Goal: Complete application form: Complete application form

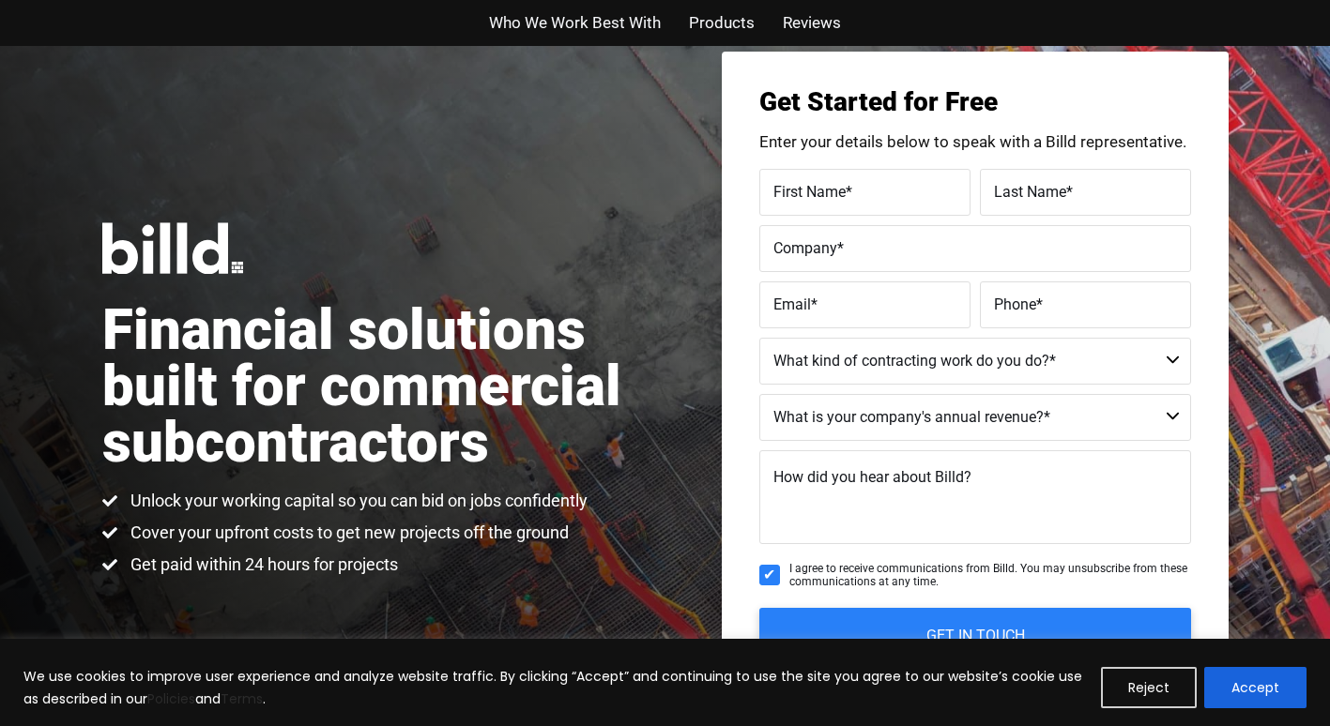
scroll to position [94, 0]
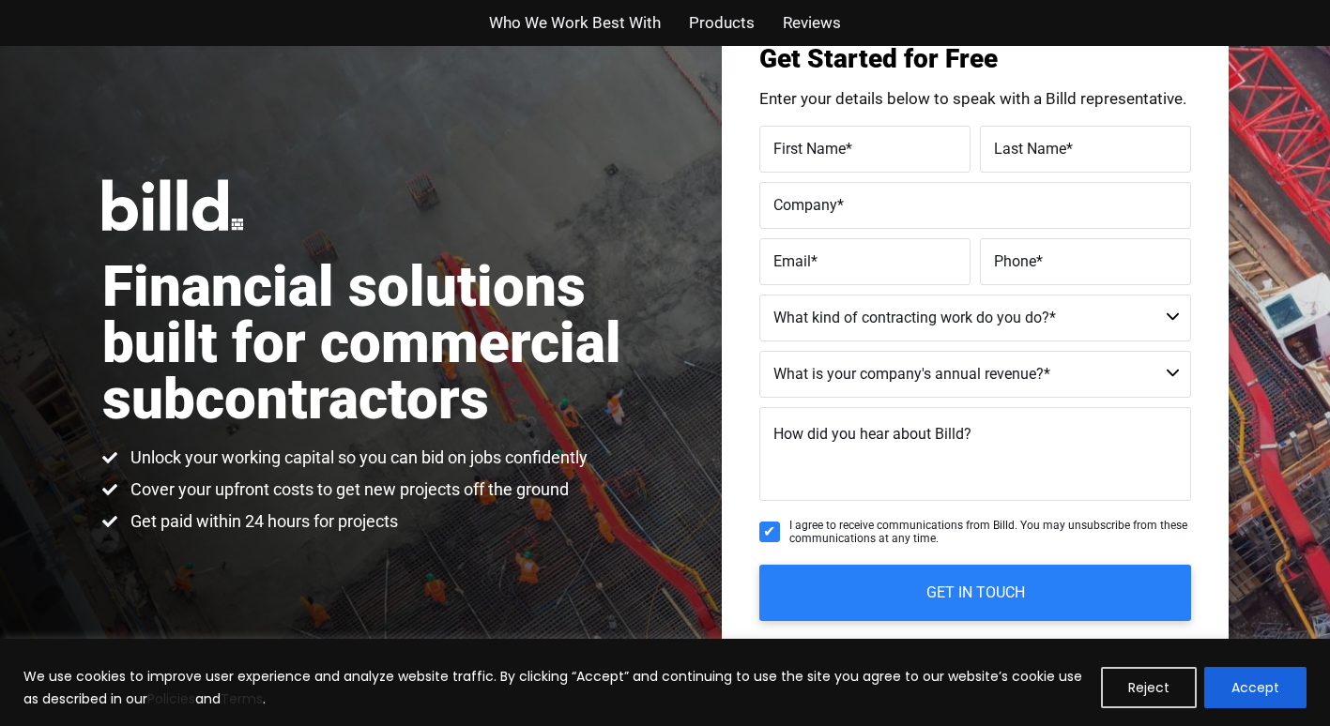
click at [807, 149] on span "First Name" at bounding box center [809, 148] width 72 height 18
click at [807, 149] on input "First Name *" at bounding box center [864, 149] width 211 height 47
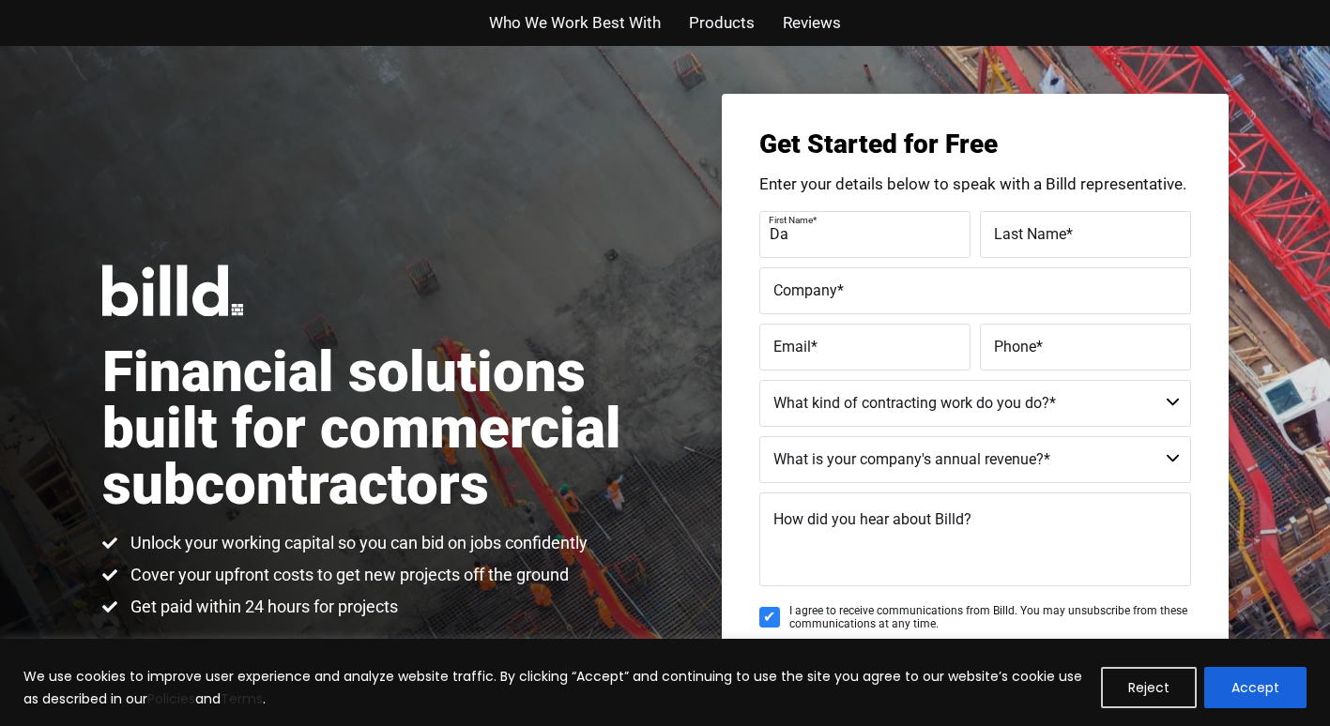
scroll to position [0, 0]
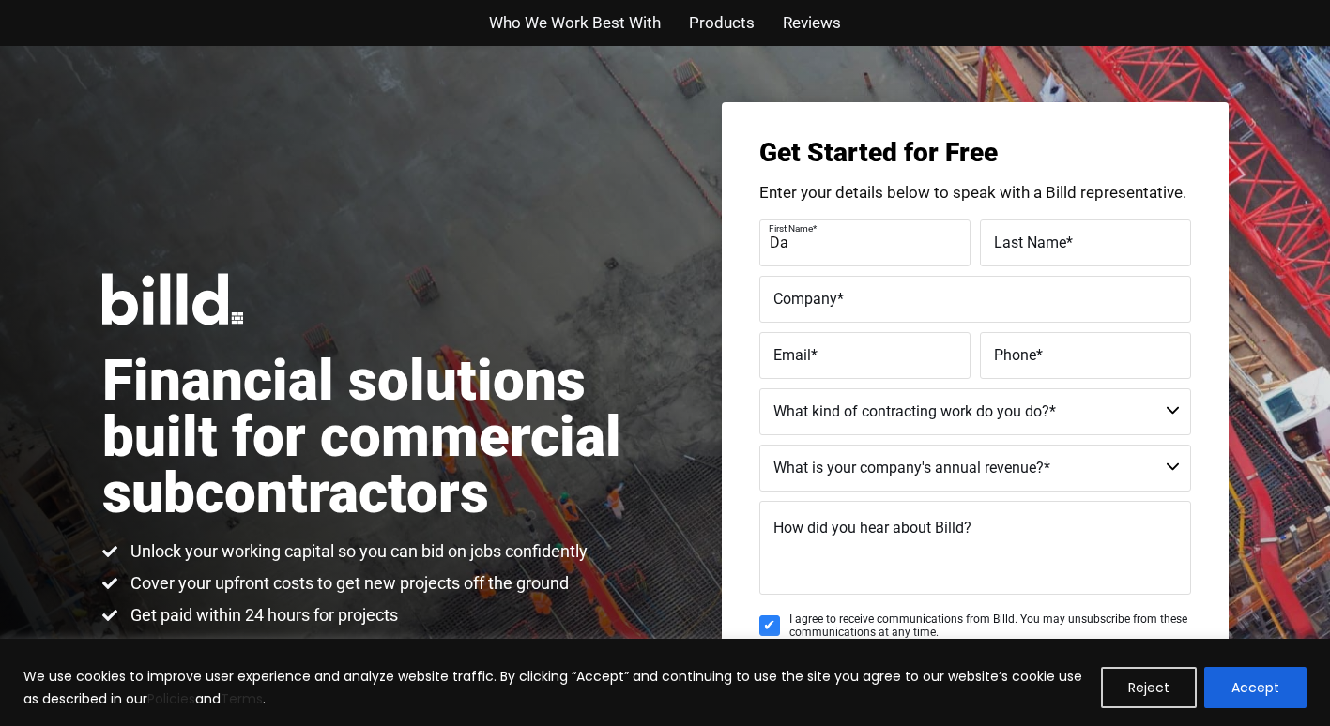
click at [787, 244] on input "Da" at bounding box center [864, 243] width 211 height 47
type input "Dale"
type input "Hartsfield"
type input "Mega Services LLC"
type input "Dale@Megaservicesllc.com"
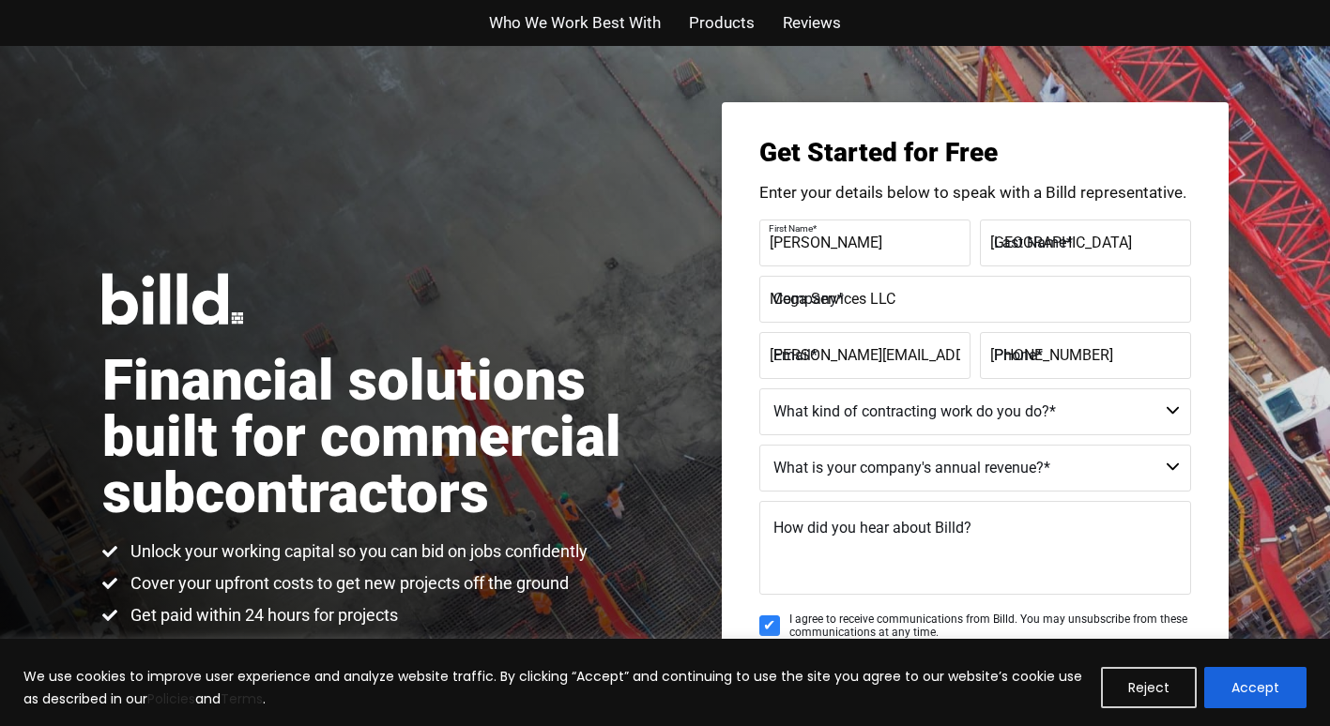
type input "(404) 445-7908"
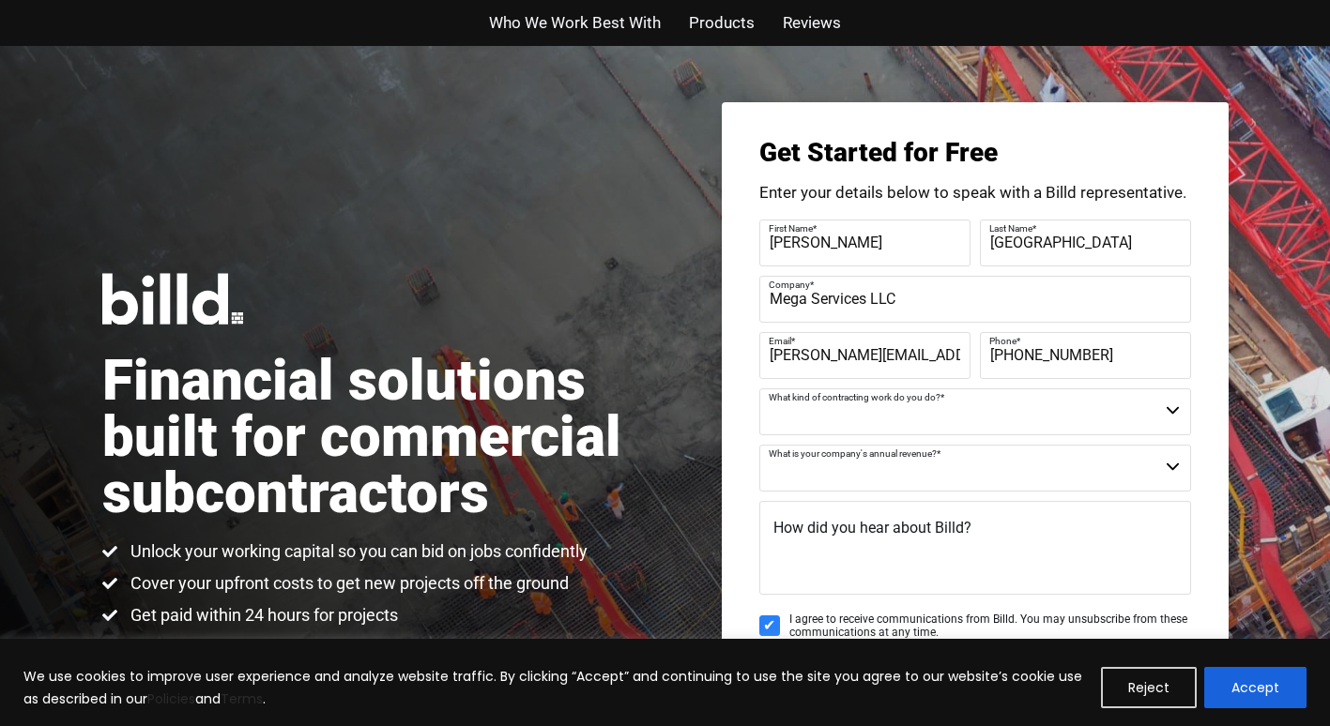
click at [815, 409] on select "Commercial Commercial and Residential Residential Not a Contractor" at bounding box center [975, 412] width 432 height 47
click at [1172, 409] on select "Commercial Commercial and Residential Residential Not a Contractor" at bounding box center [975, 412] width 432 height 47
click at [951, 397] on select "Commercial Commercial and Residential Residential Not a Contractor" at bounding box center [975, 412] width 432 height 47
select select "Commercial"
click at [759, 389] on select "Commercial Commercial and Residential Residential Not a Contractor" at bounding box center [975, 412] width 432 height 47
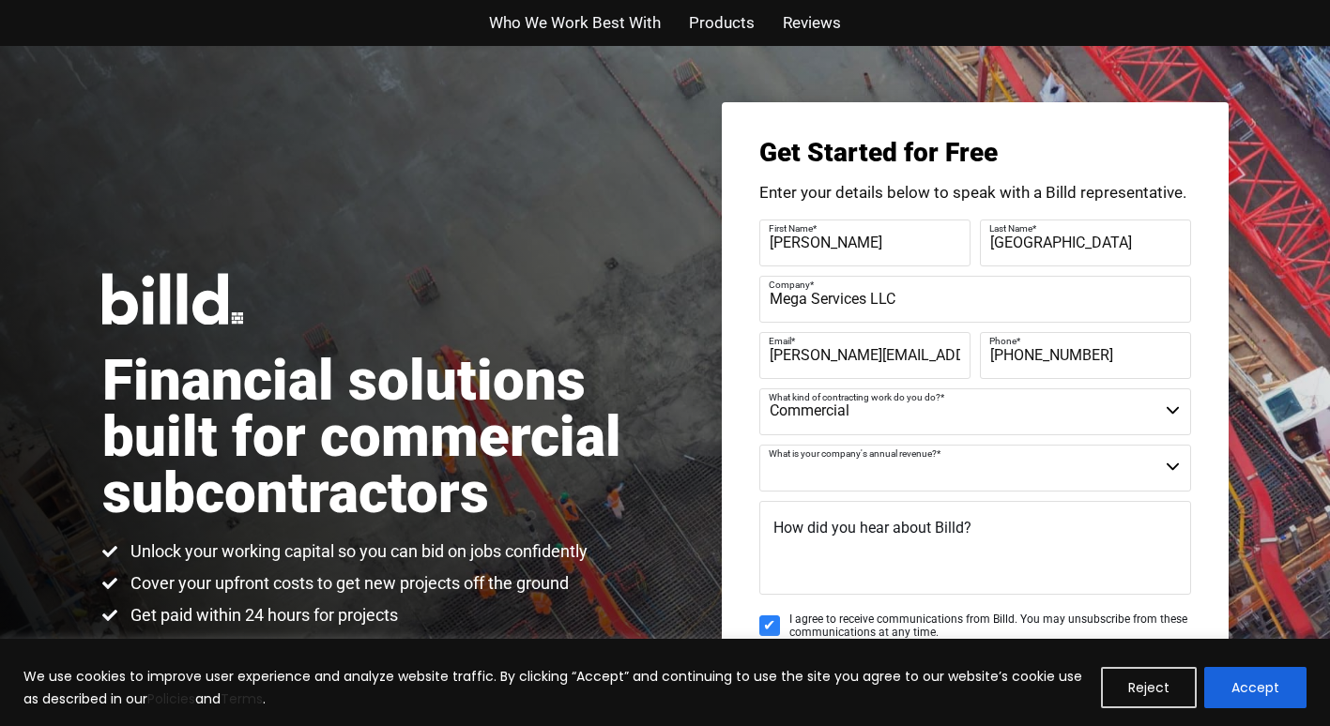
click at [1167, 465] on select "$40M + $25M - $40M $8M - $25M $4M - $8M $2M - $4M $1M - $2M Less than $1M" at bounding box center [975, 468] width 432 height 47
select select "$4M - $8M"
click at [759, 445] on select "$40M + $25M - $40M $8M - $25M $4M - $8M $2M - $4M $1M - $2M Less than $1M" at bounding box center [975, 468] width 432 height 47
click at [801, 523] on span "How did you hear about Billd?" at bounding box center [872, 528] width 198 height 18
click at [801, 523] on textarea "How did you hear about Billd?" at bounding box center [975, 548] width 432 height 94
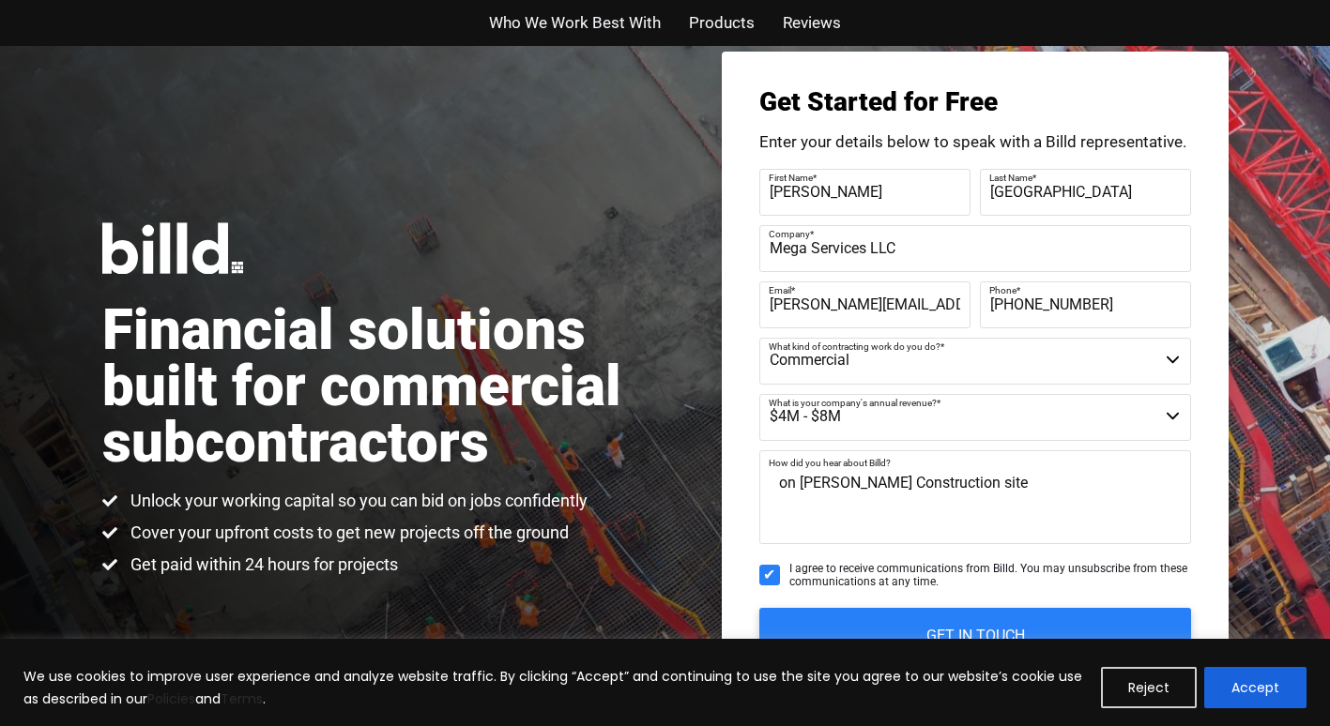
scroll to position [94, 0]
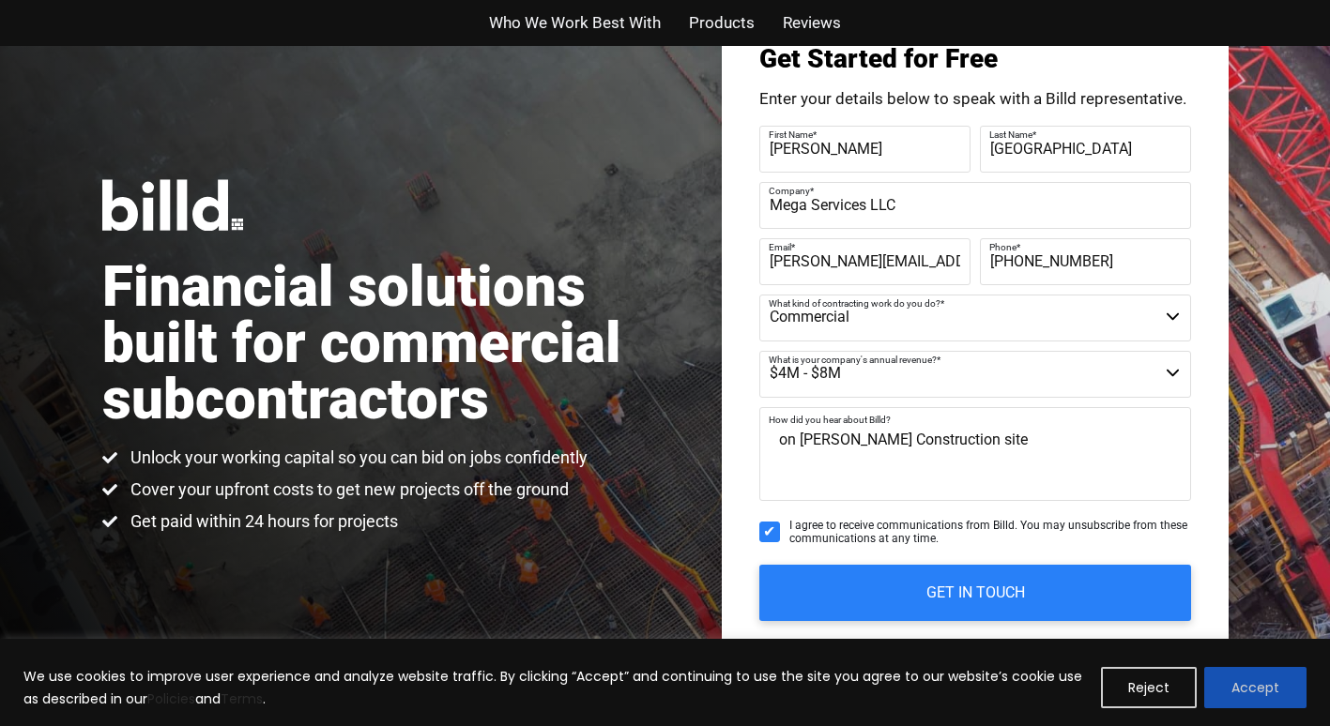
type textarea "on Blalock Construction site"
click at [1234, 684] on button "Accept" at bounding box center [1255, 687] width 102 height 41
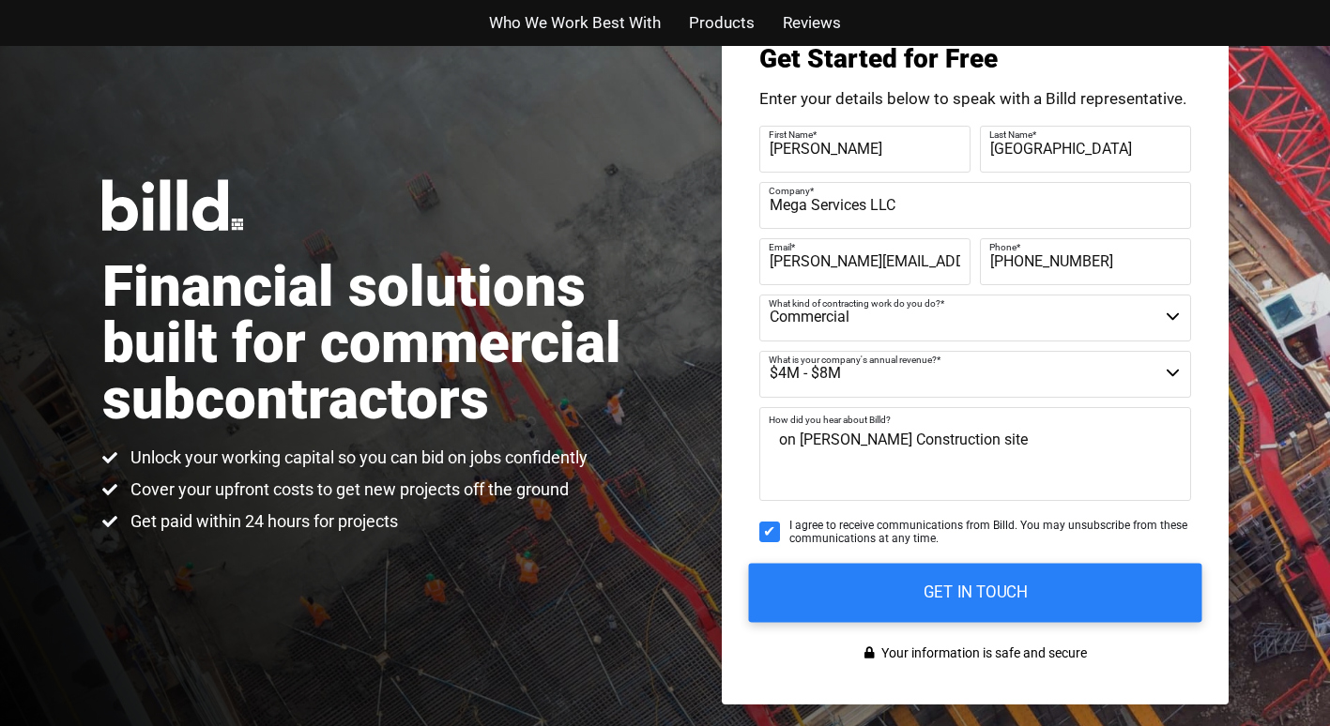
scroll to position [0, 0]
click at [1001, 603] on input "GET IN TOUCH" at bounding box center [974, 592] width 453 height 59
